Goal: Information Seeking & Learning: Find specific fact

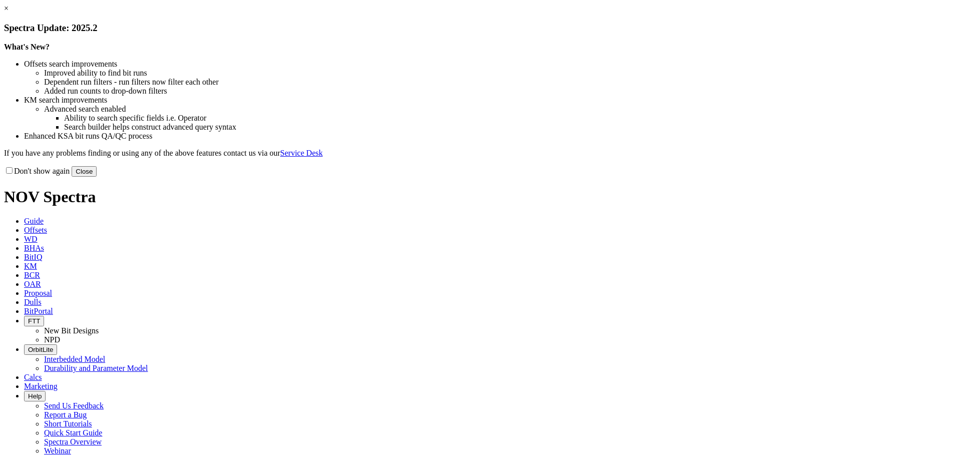
click at [97, 177] on button "Close" at bounding box center [84, 171] width 25 height 11
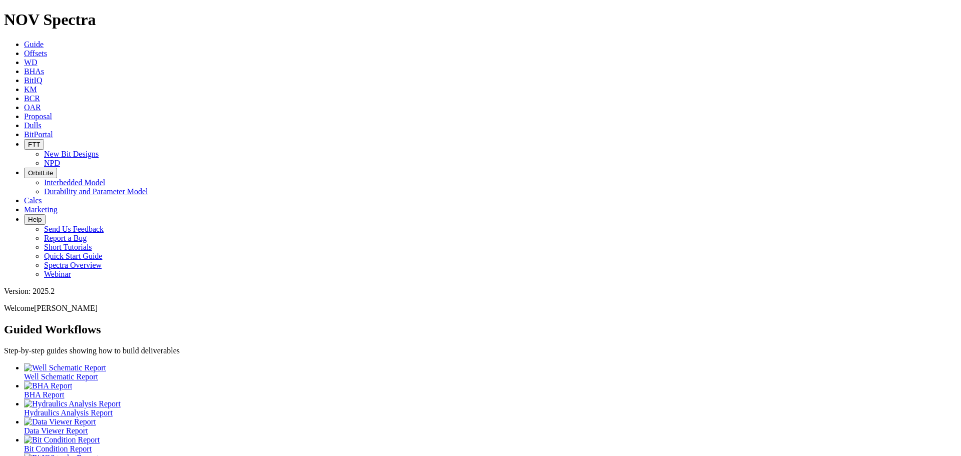
click at [47, 49] on link "Offsets" at bounding box center [35, 53] width 23 height 9
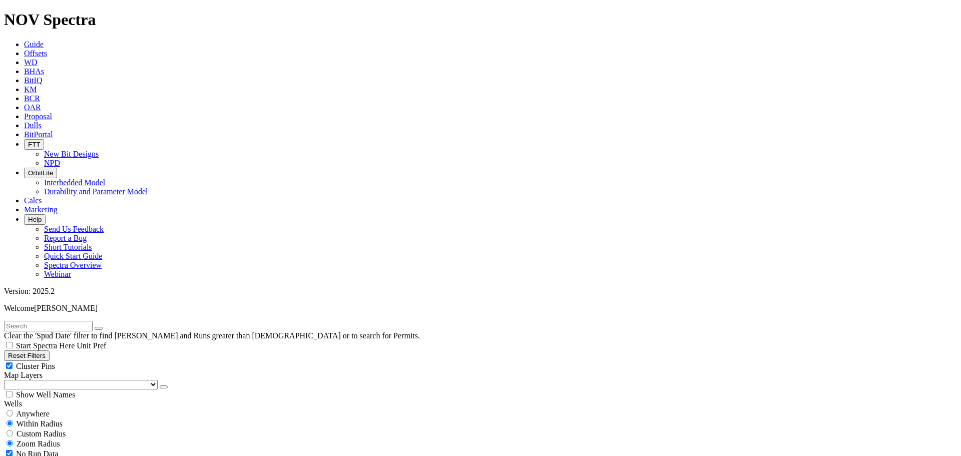
click at [90, 321] on input "text" at bounding box center [48, 326] width 89 height 11
type input "Nyekpuszta"
click at [105, 327] on button "submit" at bounding box center [109, 328] width 8 height 3
click at [32, 410] on span "Anywhere" at bounding box center [33, 414] width 34 height 9
radio input "true"
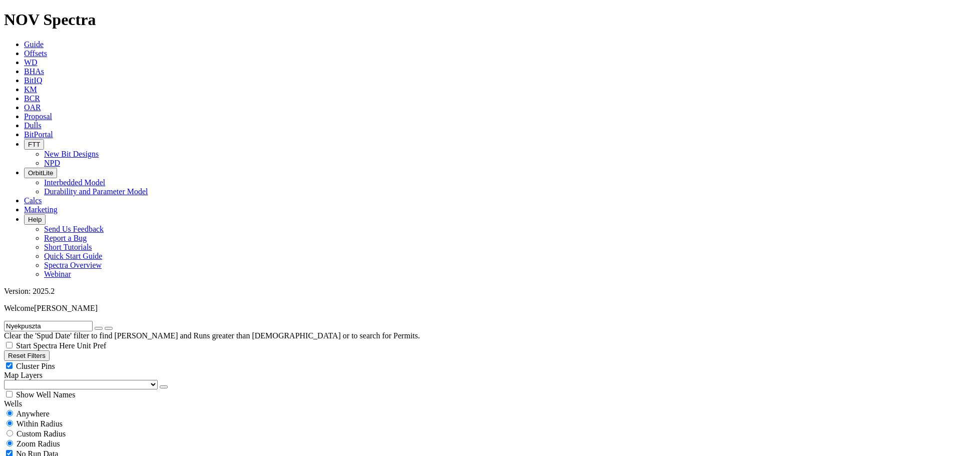
radio input "false"
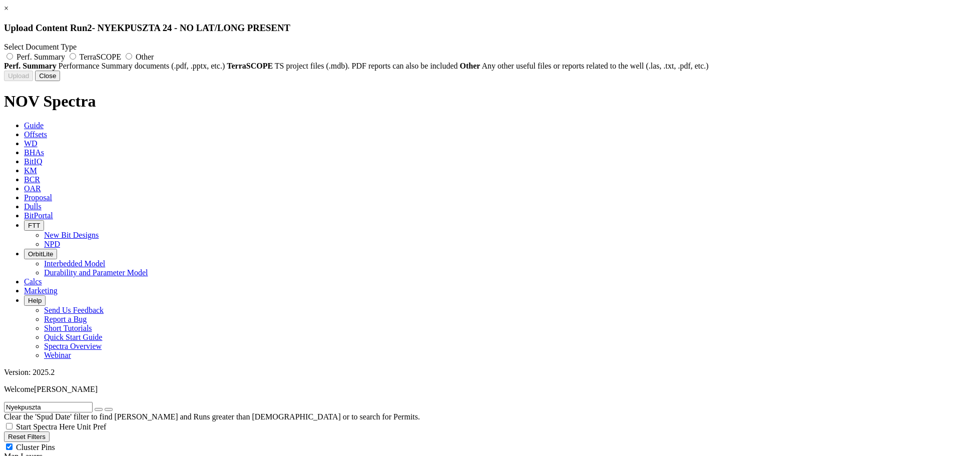
click at [65, 54] on span "Perf. Summary" at bounding box center [41, 57] width 49 height 9
click at [13, 54] on input "Perf. Summary" at bounding box center [10, 56] width 7 height 7
radio input "true"
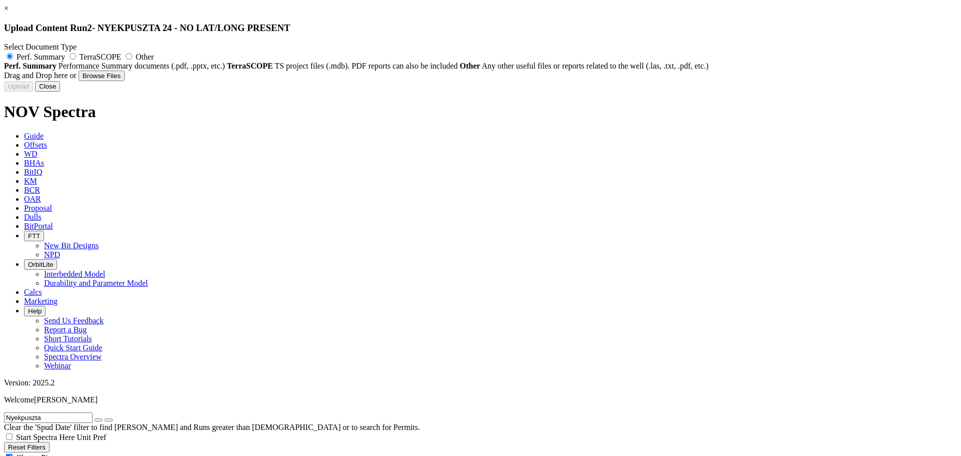
type input "12.25in TKC76 F295105 Performance Summary.pdf"
type input "F295105"
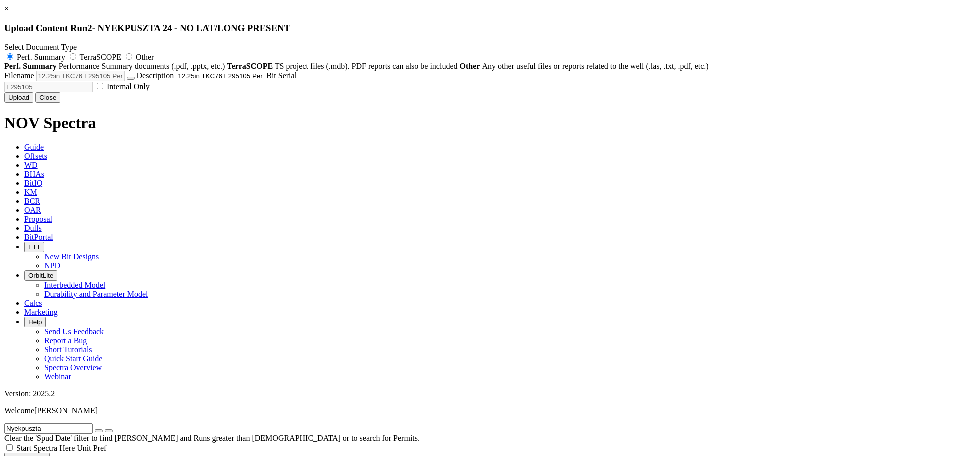
click at [33, 103] on button "Upload" at bounding box center [18, 97] width 29 height 11
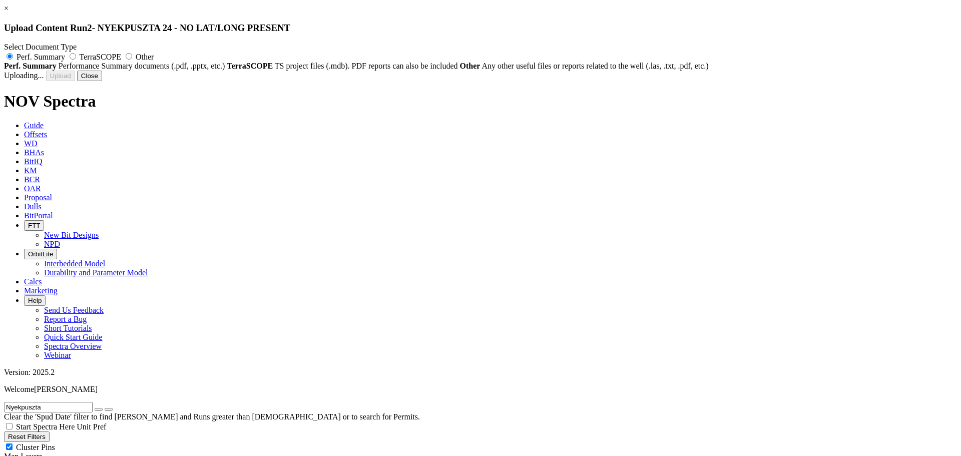
radio input "false"
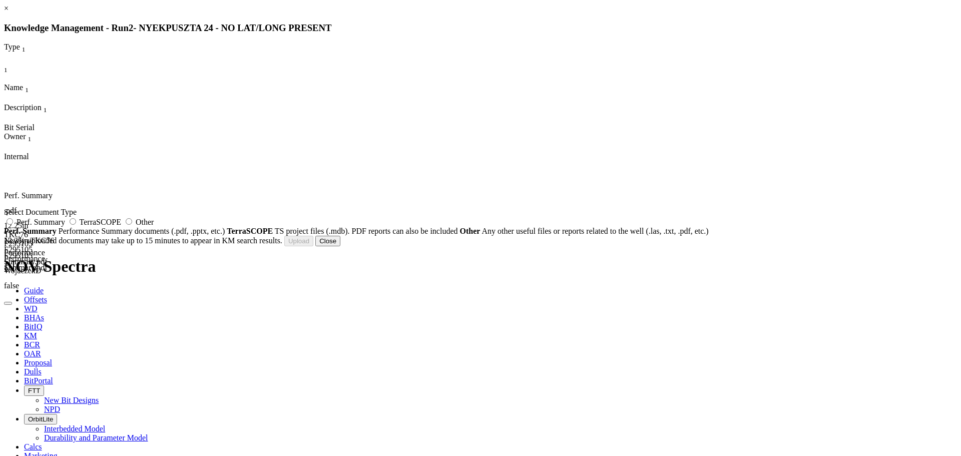
click at [340, 246] on button "Close" at bounding box center [327, 241] width 25 height 11
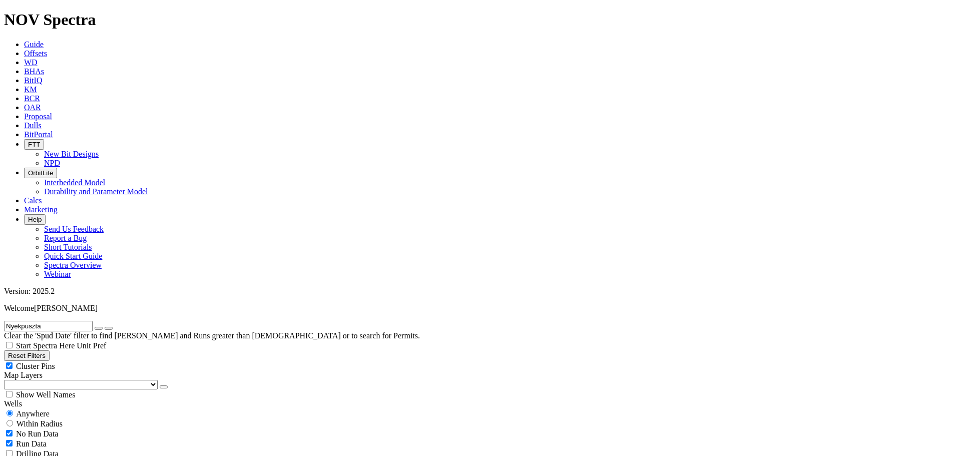
click at [99, 328] on icon "button" at bounding box center [99, 328] width 0 height 0
radio input "false"
radio input "true"
click at [87, 321] on input "text" at bounding box center [48, 326] width 89 height 11
paste input "F319837"
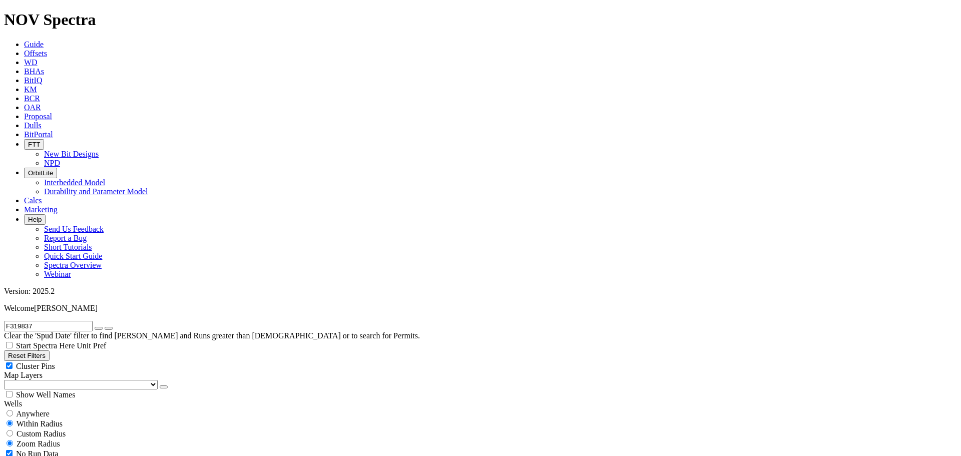
type input "F319837"
click at [109, 328] on icon "submit" at bounding box center [109, 328] width 0 height 0
click at [39, 410] on span "Anywhere" at bounding box center [33, 414] width 34 height 9
radio input "true"
radio input "false"
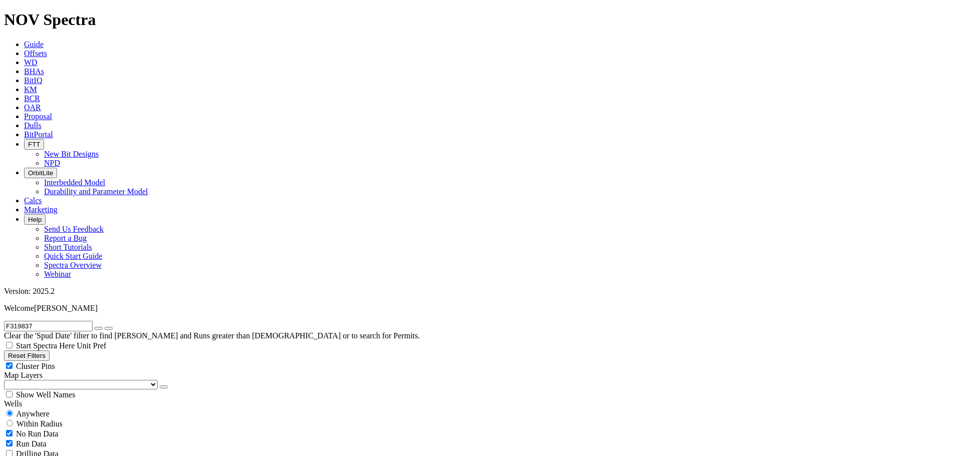
click at [42, 430] on span "No Run Data" at bounding box center [37, 434] width 42 height 9
checkbox input "false"
click at [109, 328] on icon "submit" at bounding box center [109, 328] width 0 height 0
radio input "false"
radio input "true"
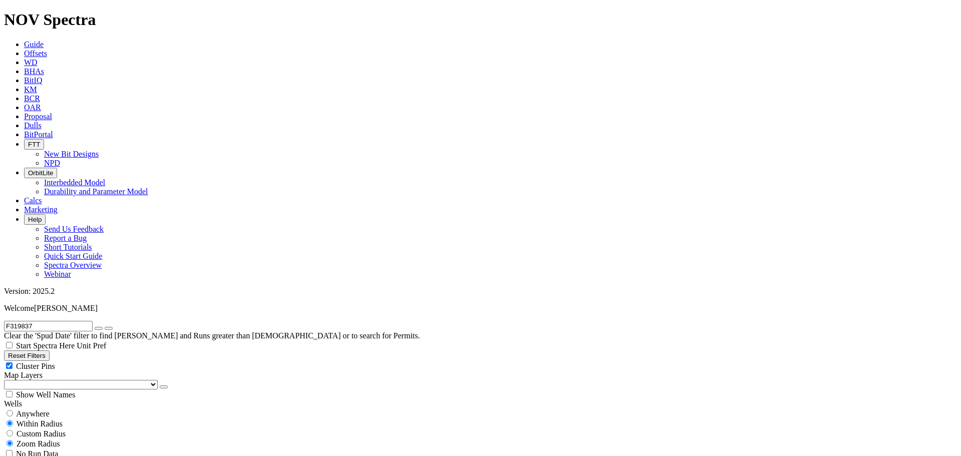
click at [46, 410] on span "Anywhere" at bounding box center [33, 414] width 34 height 9
radio input "true"
radio input "false"
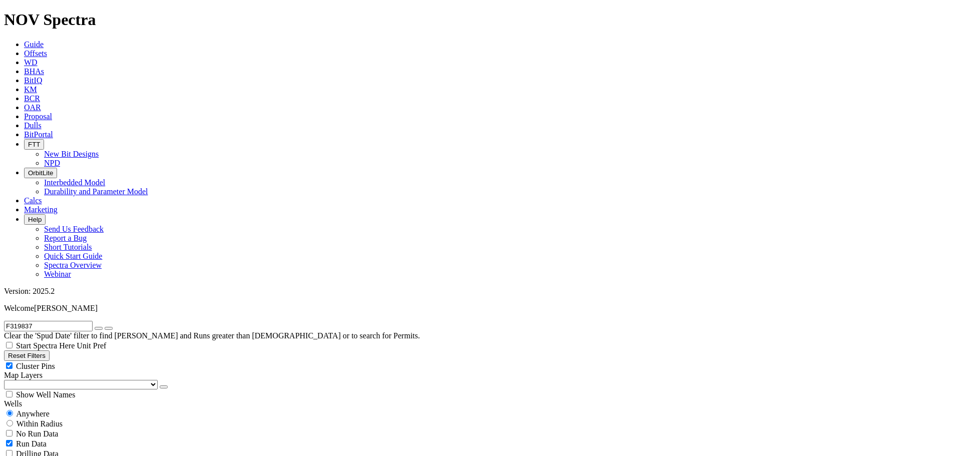
radio input "true"
